Goal: Find specific page/section: Locate a particular part of the current website

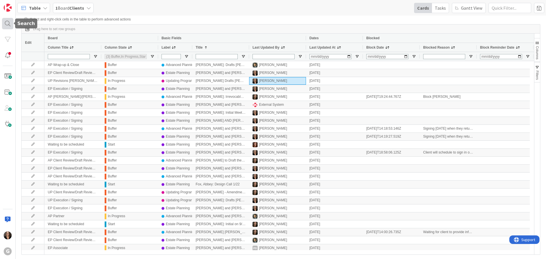
click at [7, 25] on div at bounding box center [7, 23] width 11 height 11
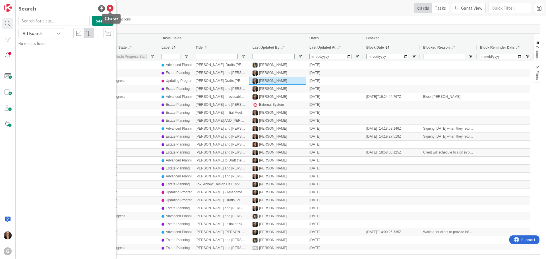
click at [110, 8] on icon at bounding box center [110, 8] width 7 height 7
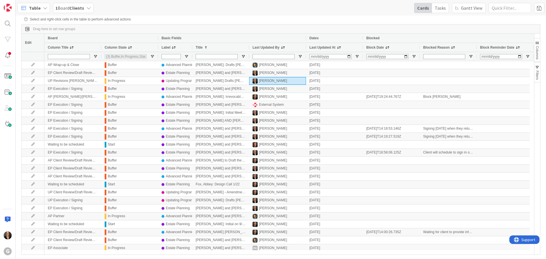
click at [44, 8] on icon at bounding box center [45, 8] width 5 height 5
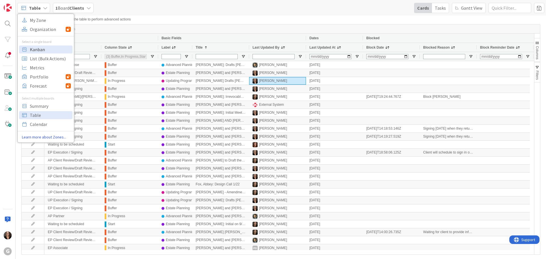
click at [35, 51] on span "Kanban" at bounding box center [50, 49] width 41 height 9
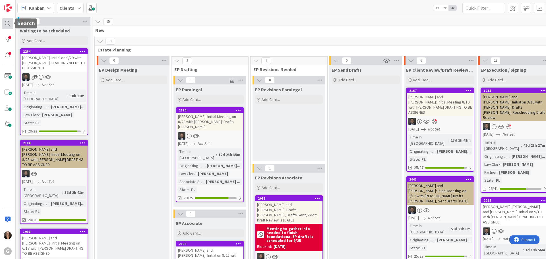
click at [7, 24] on div at bounding box center [7, 23] width 11 height 11
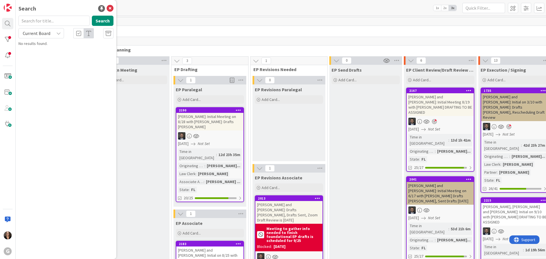
click at [32, 20] on input "text" at bounding box center [53, 21] width 71 height 10
type input "[PERSON_NAME]"
click at [102, 20] on button "Search" at bounding box center [103, 21] width 22 height 10
click at [89, 52] on span ", [PERSON_NAME]: Initial Meeting on 8/28 with [PERSON_NAME]: Drafts [PERSON_NAM…" at bounding box center [68, 56] width 84 height 17
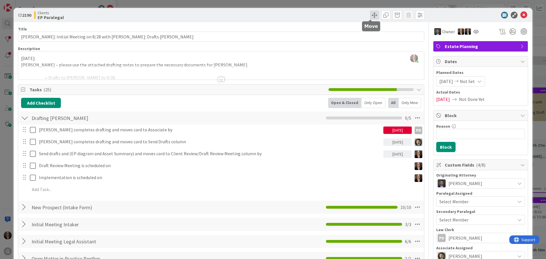
click at [370, 15] on span at bounding box center [374, 15] width 9 height 9
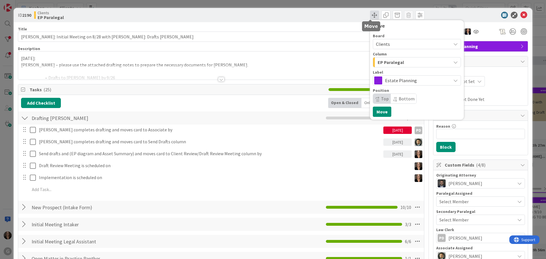
click at [371, 15] on span at bounding box center [374, 15] width 9 height 9
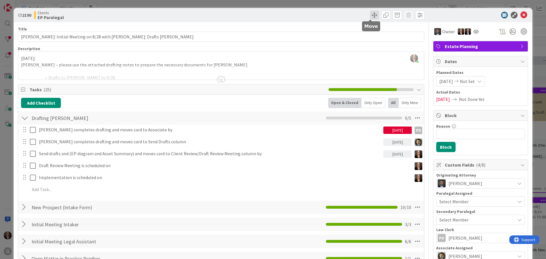
click at [371, 15] on span at bounding box center [374, 15] width 9 height 9
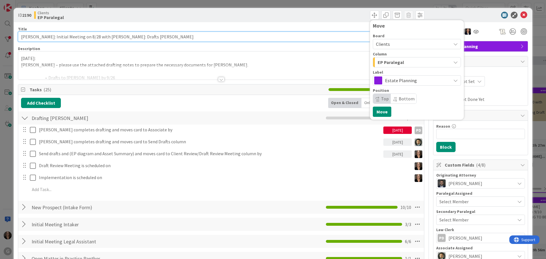
click at [152, 37] on input "[PERSON_NAME]: Initial Meeting on 8/28 with [PERSON_NAME]: Drafts [PERSON_NAME]" at bounding box center [221, 37] width 407 height 10
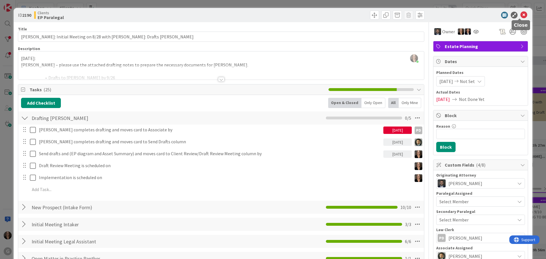
click at [521, 13] on icon at bounding box center [524, 15] width 7 height 7
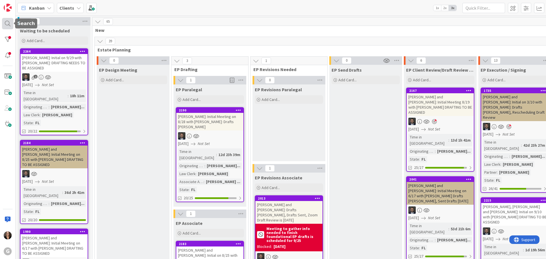
click at [7, 23] on div at bounding box center [7, 23] width 11 height 11
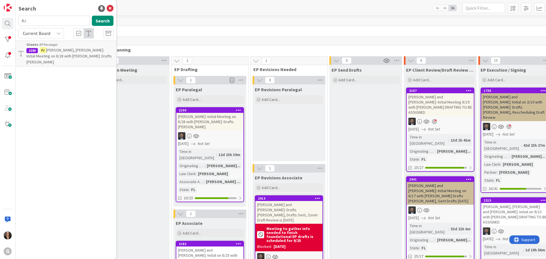
type input "K"
type input "[PERSON_NAME]"
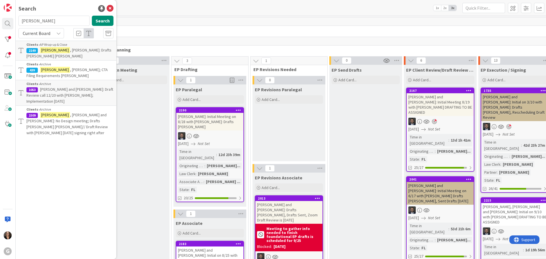
click at [71, 50] on span ", [PERSON_NAME]: Drafts [PERSON_NAME] [PERSON_NAME]" at bounding box center [68, 53] width 85 height 11
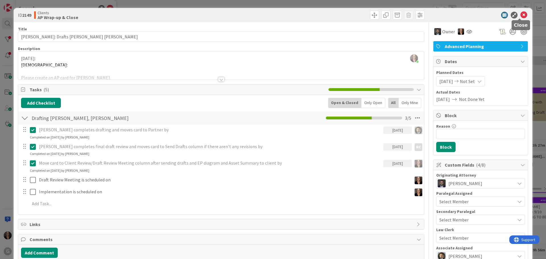
click at [521, 13] on icon at bounding box center [524, 15] width 7 height 7
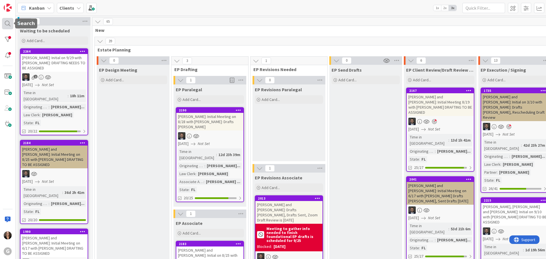
click at [8, 24] on div at bounding box center [7, 23] width 11 height 11
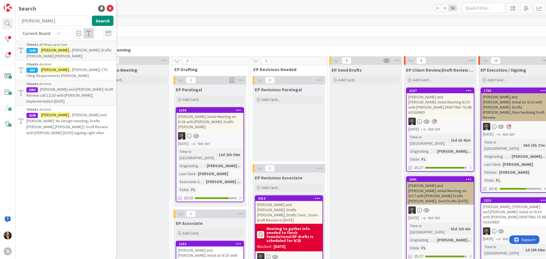
click at [80, 49] on span ", [PERSON_NAME]: Drafts [PERSON_NAME] [PERSON_NAME]" at bounding box center [68, 53] width 85 height 11
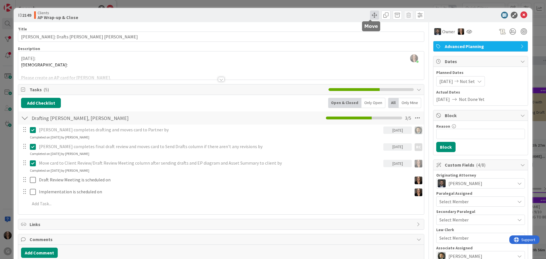
click at [372, 15] on span at bounding box center [374, 15] width 9 height 9
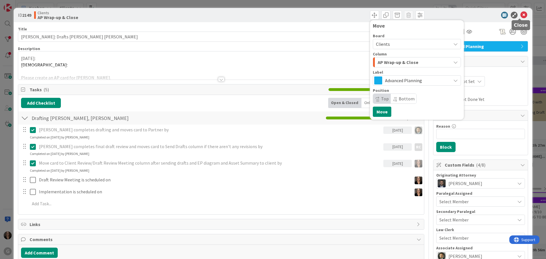
click at [521, 14] on icon at bounding box center [524, 15] width 7 height 7
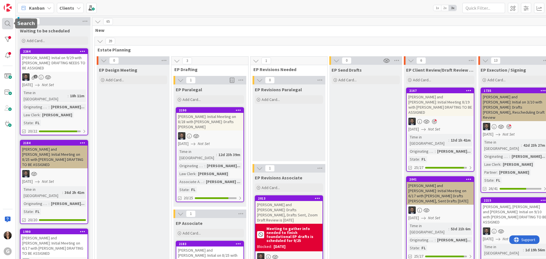
click at [8, 23] on div at bounding box center [7, 23] width 11 height 11
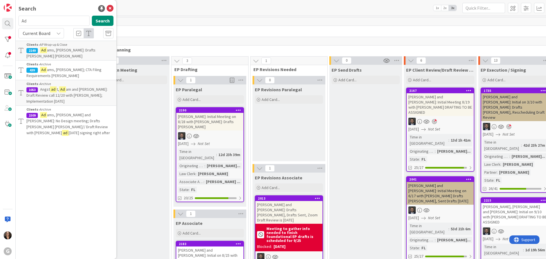
type input "A"
type input "Crevi"
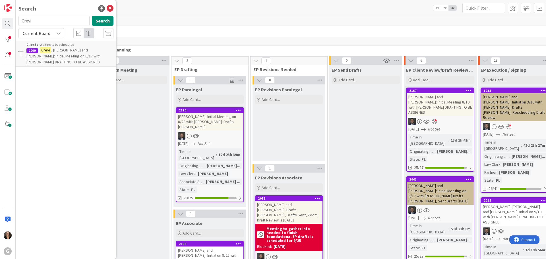
click at [59, 54] on span ", [PERSON_NAME] and [PERSON_NAME]: Initial Meeting on 6/17 with [PERSON_NAME] D…" at bounding box center [63, 56] width 74 height 17
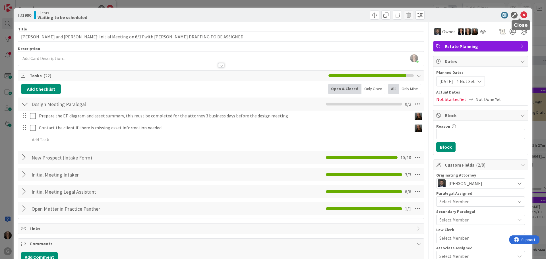
click at [521, 14] on icon at bounding box center [524, 15] width 7 height 7
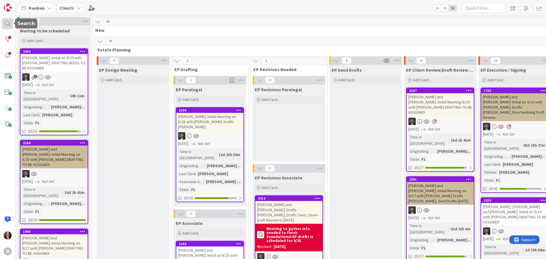
click at [7, 23] on div at bounding box center [7, 23] width 11 height 11
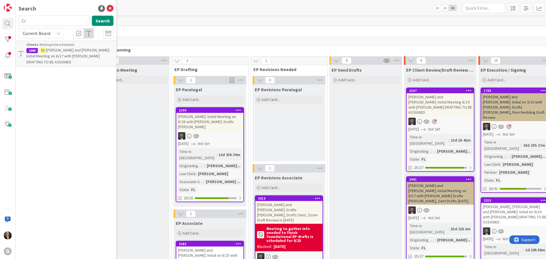
type input "C"
type input "[PERSON_NAME]"
click at [102, 19] on button "Search" at bounding box center [103, 21] width 22 height 10
click at [77, 50] on span ", [PERSON_NAME] to Draft the SLAT and [PERSON_NAME] to review." at bounding box center [69, 53] width 87 height 11
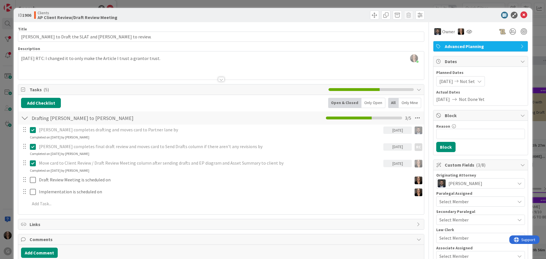
click at [486, 116] on span "Block" at bounding box center [481, 115] width 73 height 7
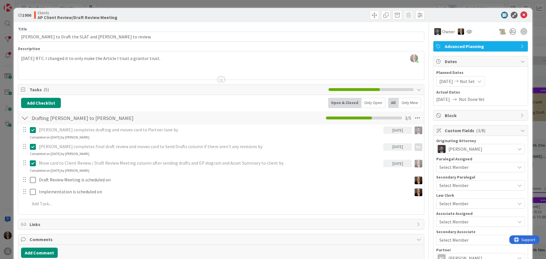
click at [521, 115] on icon at bounding box center [523, 115] width 5 height 5
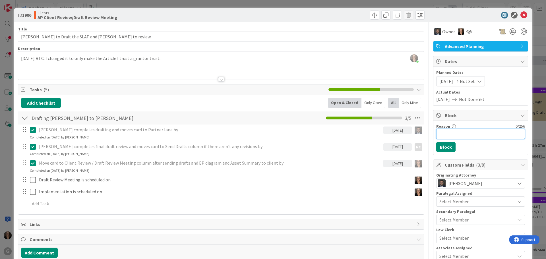
click at [442, 134] on input "Reason" at bounding box center [480, 134] width 89 height 10
type input "[PERSON_NAME]"
click at [438, 149] on button "Block" at bounding box center [445, 147] width 19 height 10
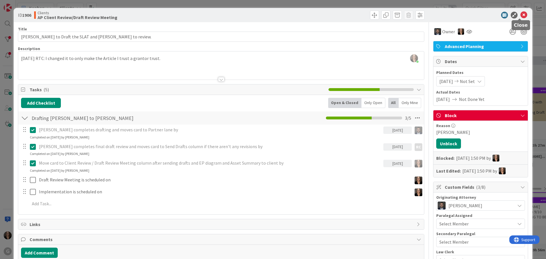
click at [521, 13] on icon at bounding box center [524, 15] width 7 height 7
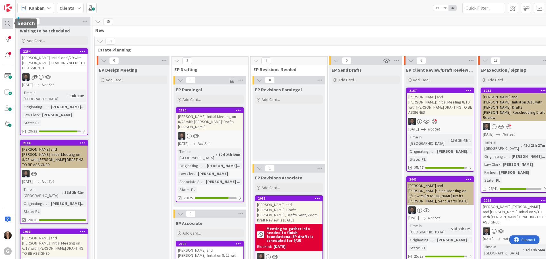
click at [8, 22] on div at bounding box center [7, 23] width 11 height 11
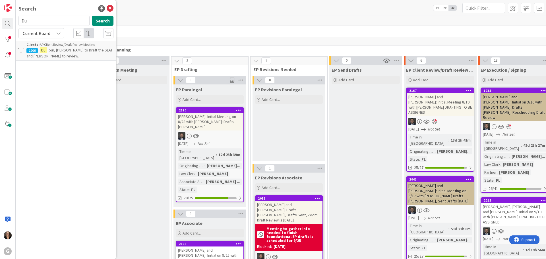
type input "D"
type input "[PERSON_NAME]"
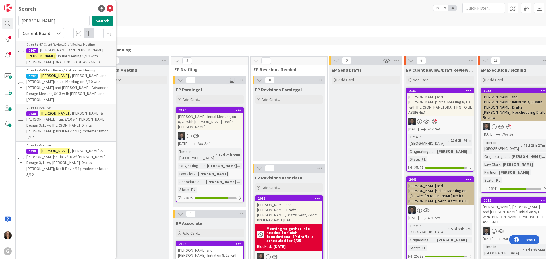
click at [81, 51] on span "[PERSON_NAME] and [PERSON_NAME]" at bounding box center [71, 50] width 63 height 5
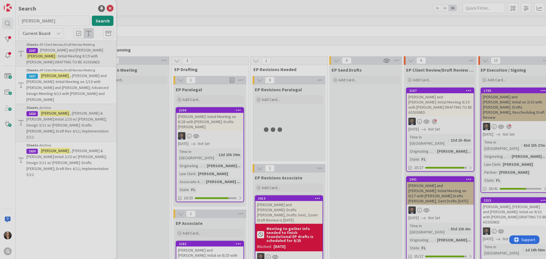
click at [81, 51] on div at bounding box center [273, 129] width 546 height 259
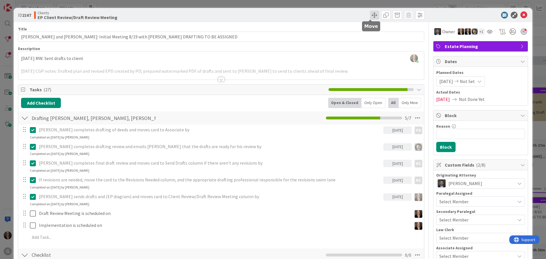
click at [370, 14] on span at bounding box center [374, 15] width 9 height 9
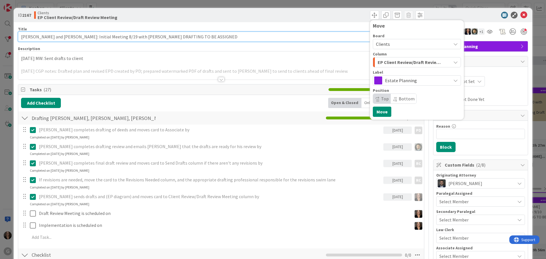
click at [224, 37] on input "[PERSON_NAME] and [PERSON_NAME]: Initial Meeting 8/19 with [PERSON_NAME] DRAFTI…" at bounding box center [221, 37] width 407 height 10
